Goal: Navigation & Orientation: Go to known website

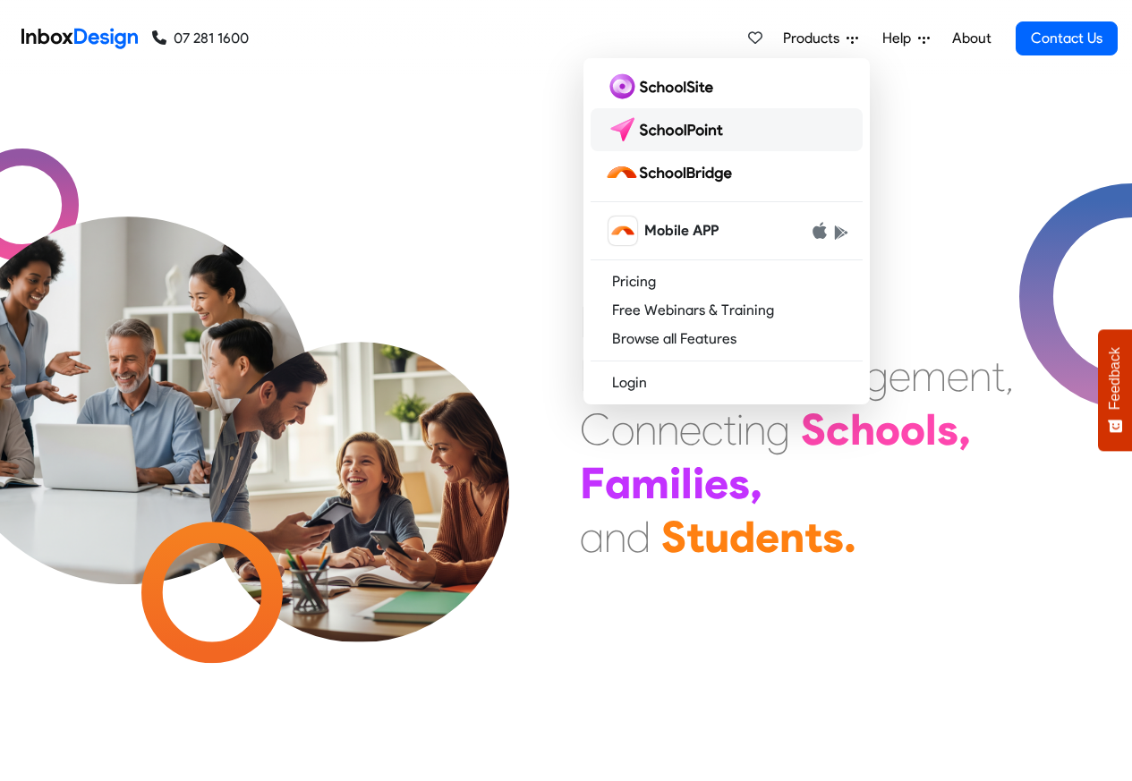
click at [691, 129] on img at bounding box center [668, 129] width 126 height 29
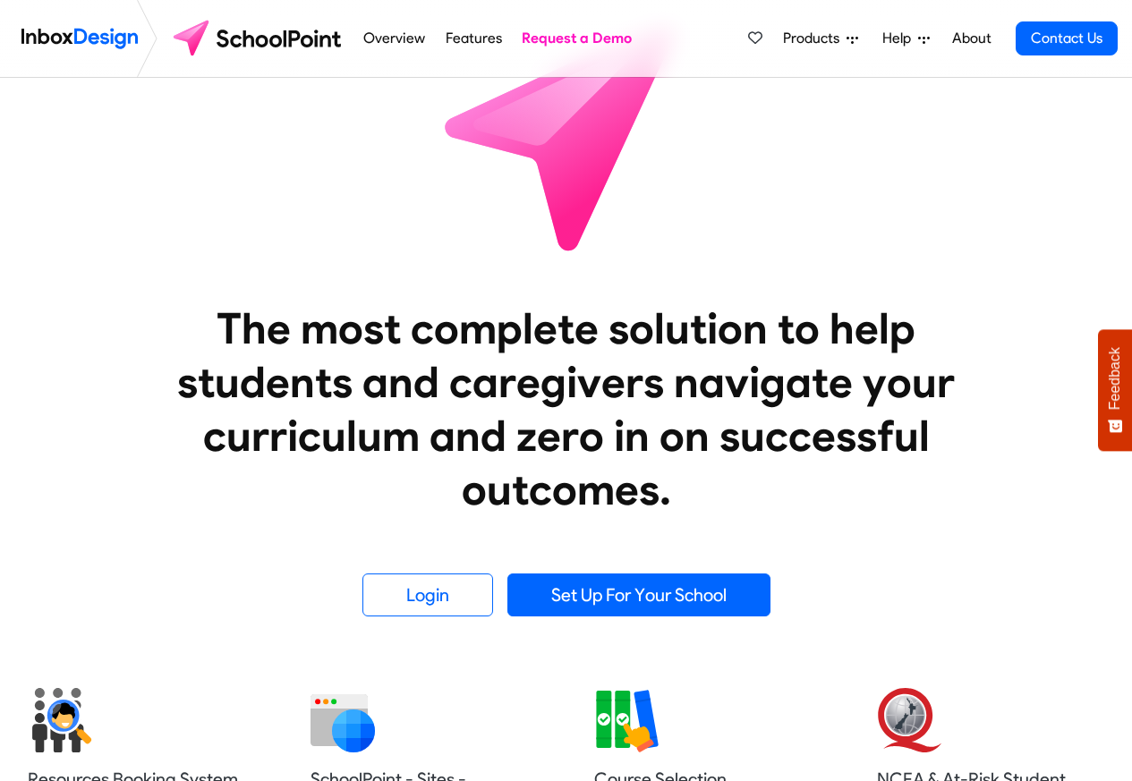
scroll to position [644, 0]
